Goal: Answer question/provide support: Share knowledge or assist other users

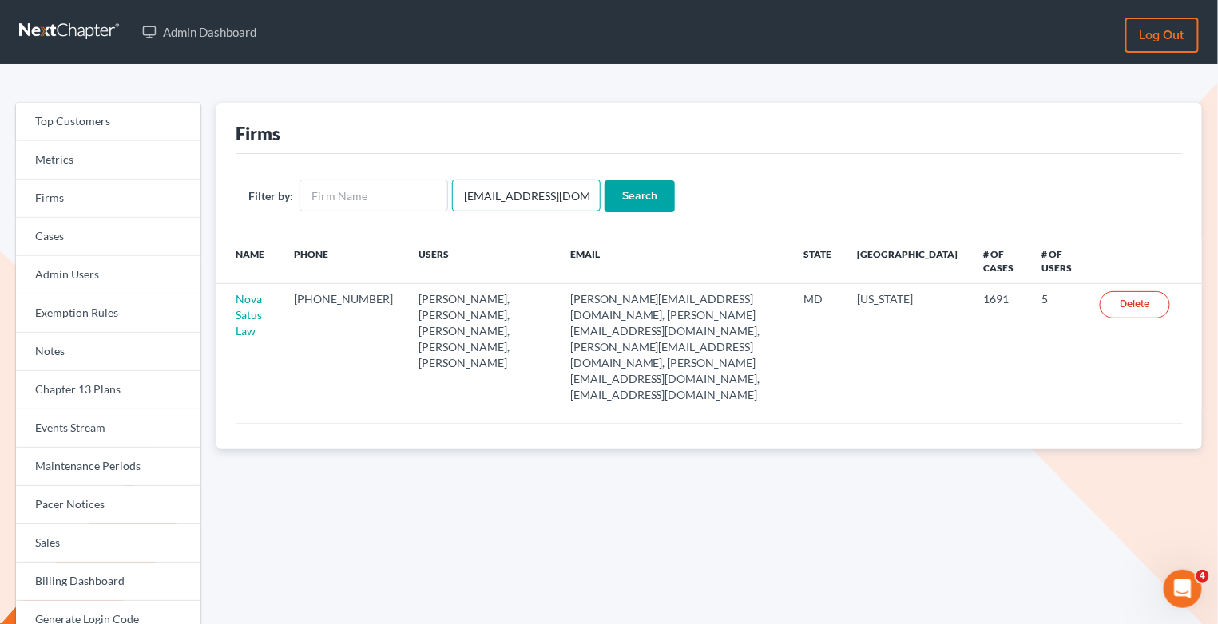
drag, startPoint x: 571, startPoint y: 199, endPoint x: 451, endPoint y: 189, distance: 120.2
click at [452, 189] on input "emabuena@gmail.com" at bounding box center [526, 196] width 149 height 32
paste input "davidmrobertsjd"
type input "[EMAIL_ADDRESS][DOMAIN_NAME]"
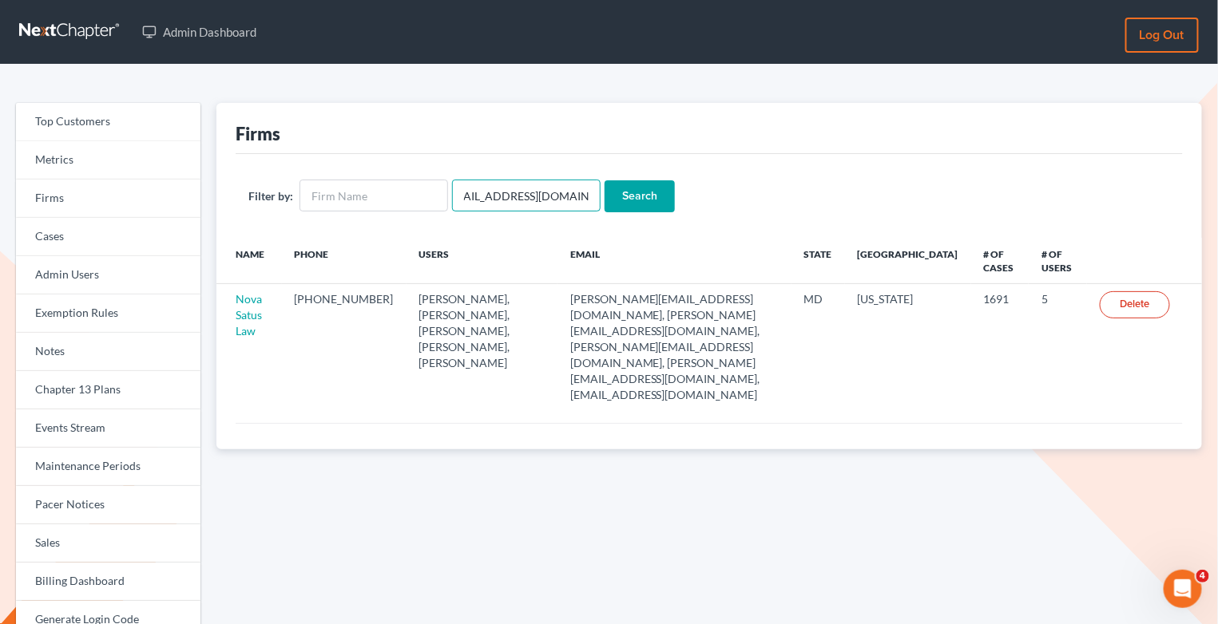
click at [604, 180] on input "Search" at bounding box center [639, 196] width 70 height 32
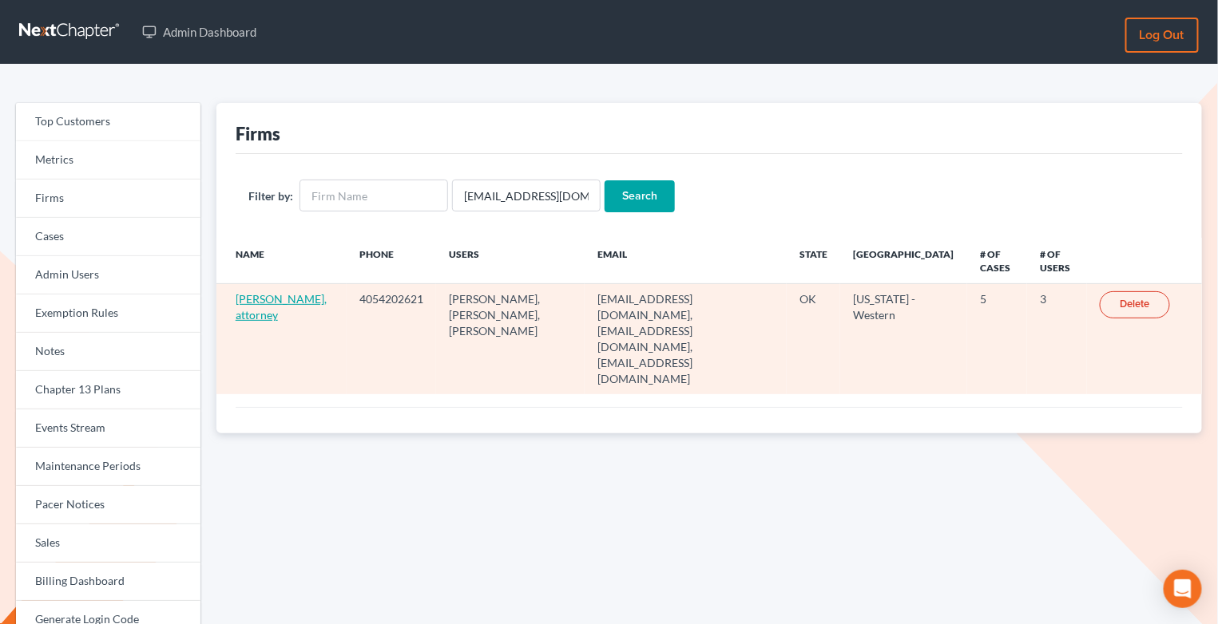
click at [252, 302] on link "[PERSON_NAME], attorney" at bounding box center [281, 307] width 91 height 30
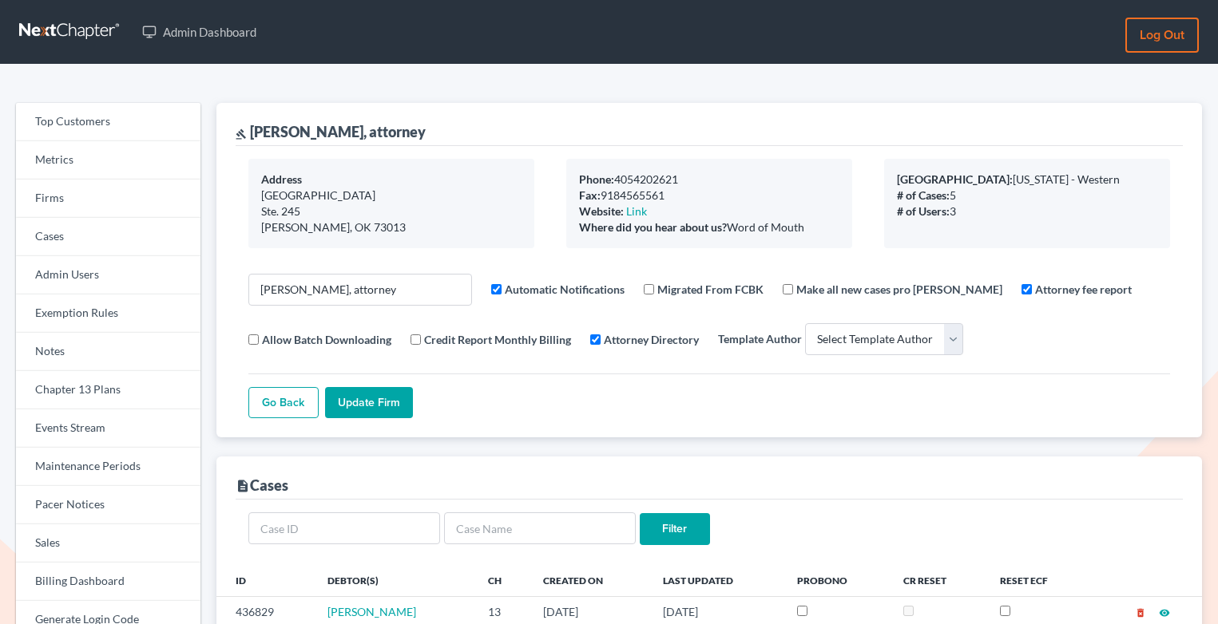
select select
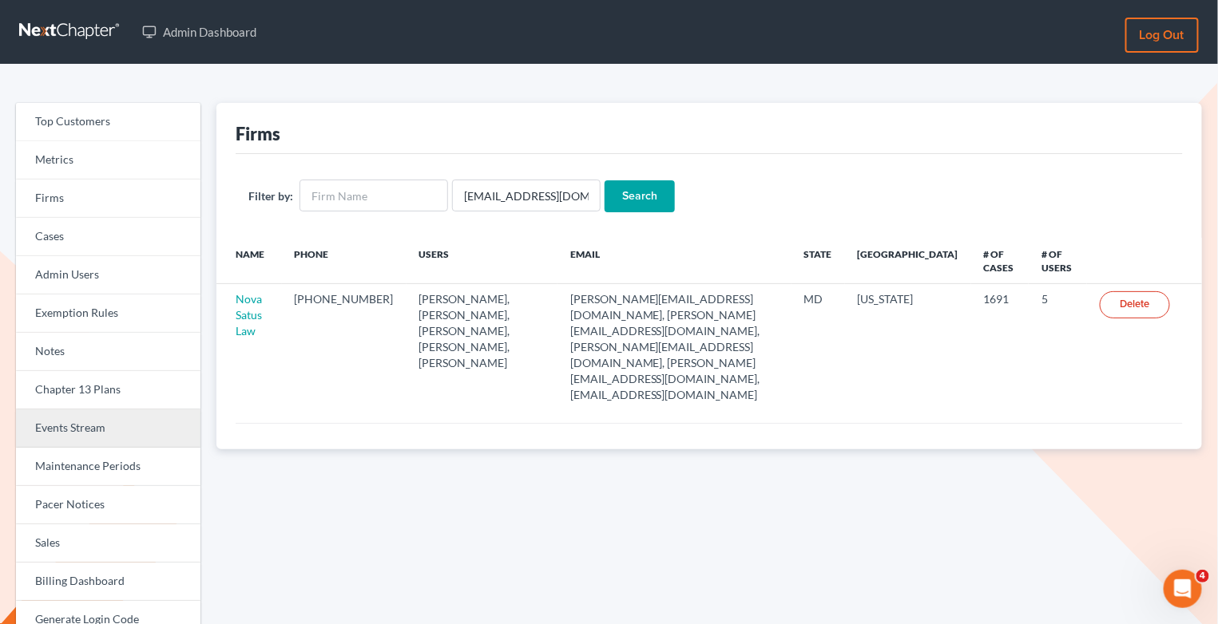
click at [81, 423] on link "Events Stream" at bounding box center [108, 429] width 184 height 38
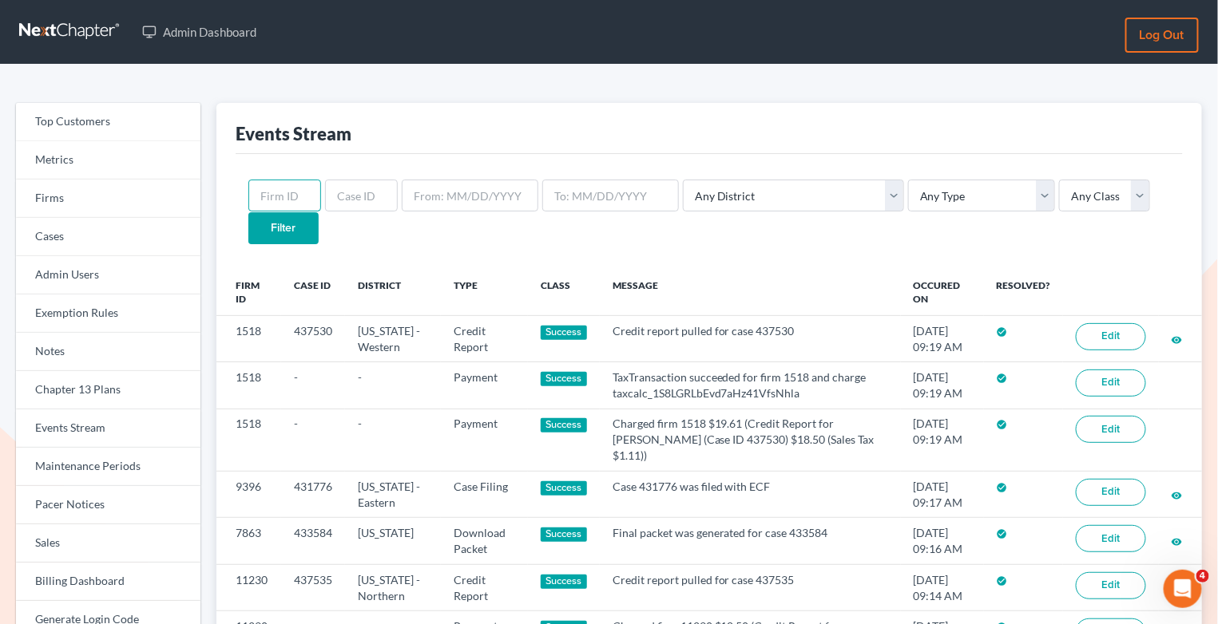
click at [294, 204] on input "text" at bounding box center [284, 196] width 73 height 32
paste input "12174"
type input "12174"
click at [319, 212] on input "Filter" at bounding box center [283, 228] width 70 height 32
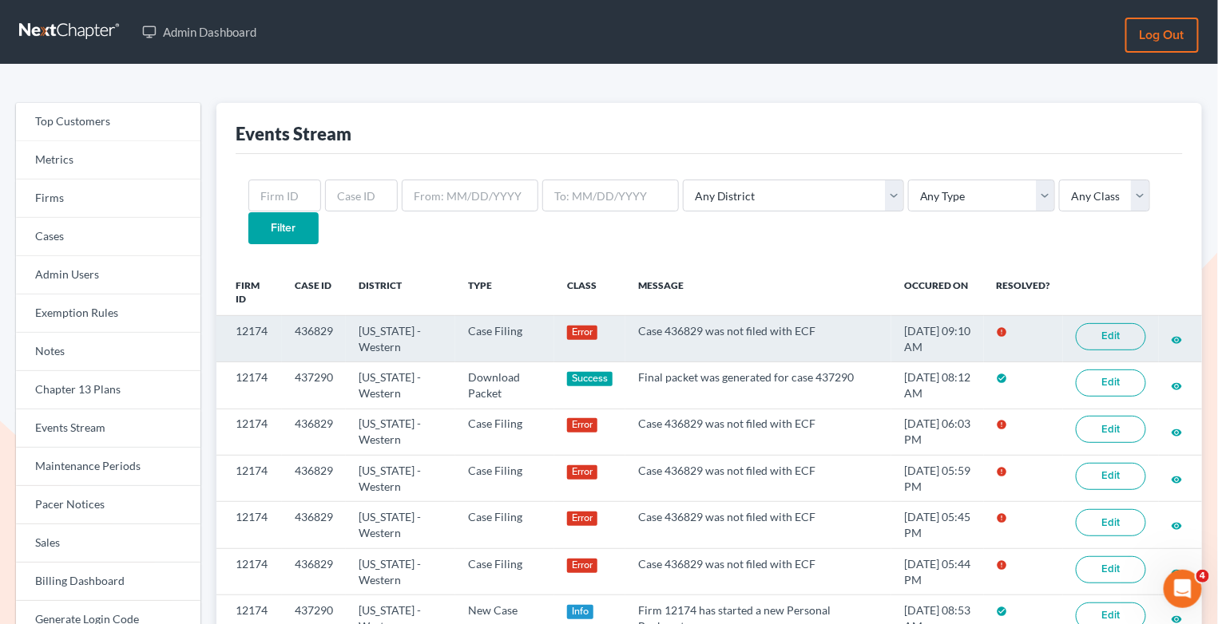
click at [1109, 323] on link "Edit" at bounding box center [1111, 336] width 70 height 27
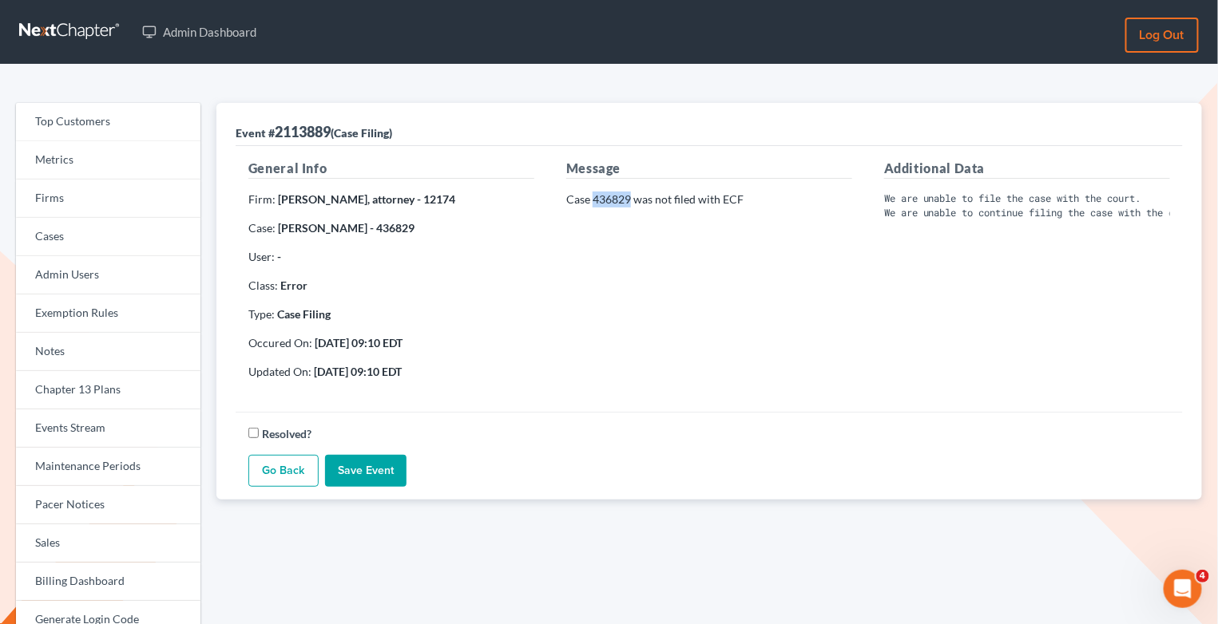
drag, startPoint x: 632, startPoint y: 200, endPoint x: 593, endPoint y: 200, distance: 38.3
click at [593, 200] on p "Case 436829 was not filed with ECF" at bounding box center [709, 200] width 286 height 16
copy p "436829"
